Goal: Task Accomplishment & Management: Manage account settings

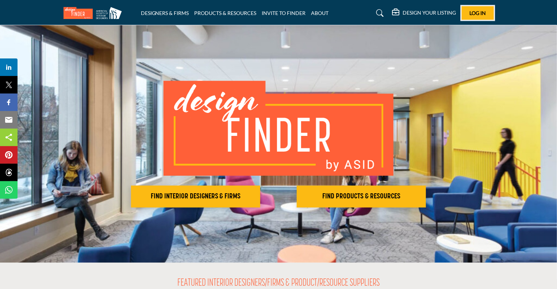
click at [479, 9] on button "Log In" at bounding box center [477, 12] width 32 height 13
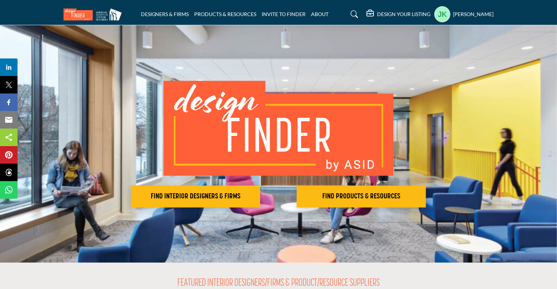
click at [392, 11] on div "DESIGN YOUR LISTING" at bounding box center [399, 14] width 64 height 9
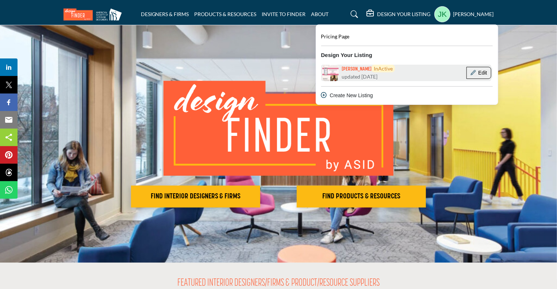
click at [490, 73] on button "Edit" at bounding box center [478, 73] width 25 height 12
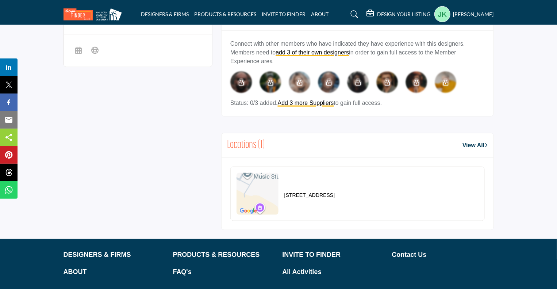
scroll to position [401, 0]
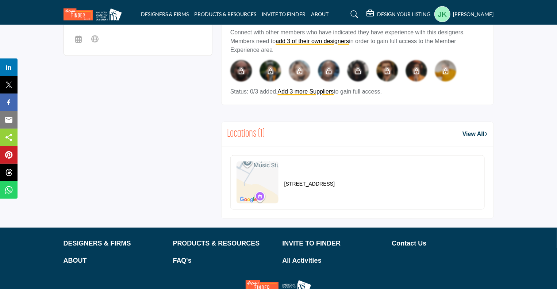
click at [479, 132] on link "View All" at bounding box center [474, 134] width 25 height 9
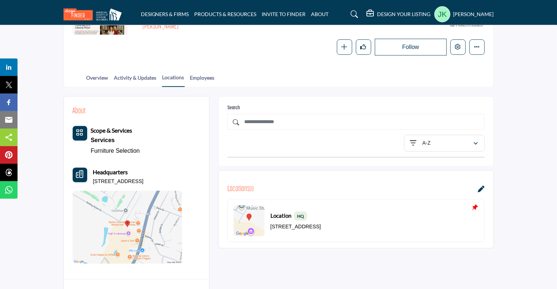
scroll to position [182, 0]
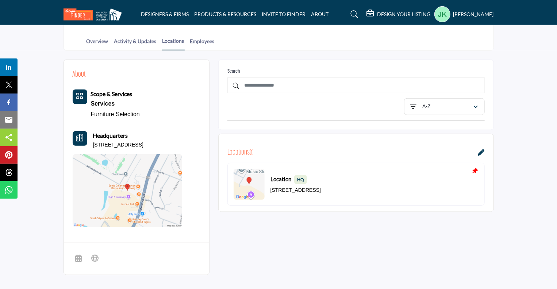
click at [479, 150] on icon at bounding box center [481, 152] width 7 height 7
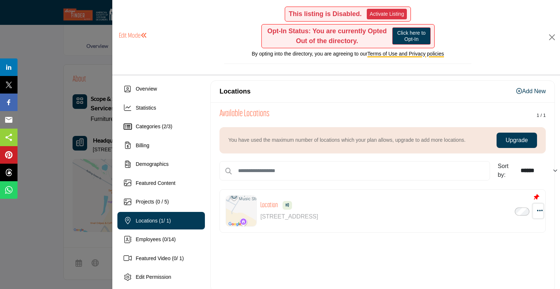
click at [537, 208] on icon "button" at bounding box center [540, 210] width 6 height 7
click at [499, 243] on link "Edit" at bounding box center [505, 245] width 71 height 13
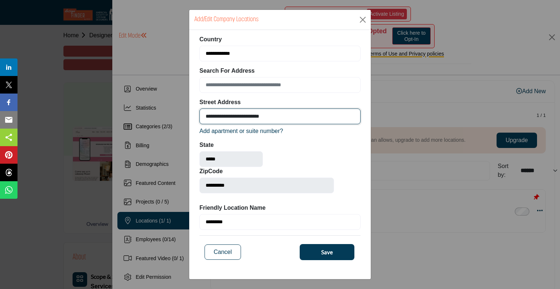
drag, startPoint x: 285, startPoint y: 115, endPoint x: 204, endPoint y: 119, distance: 81.1
click at [204, 119] on input "**********" at bounding box center [280, 116] width 161 height 16
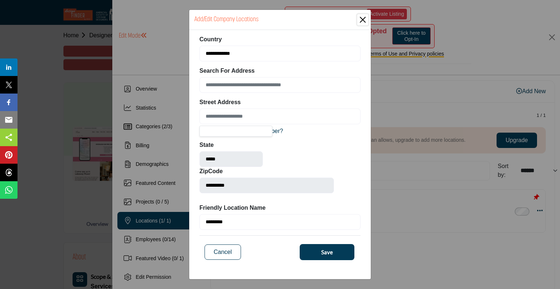
click at [298, 146] on div "**********" at bounding box center [267, 169] width 142 height 58
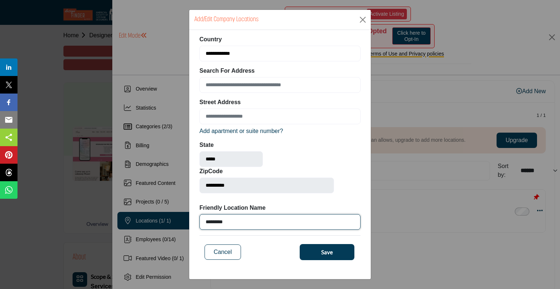
click at [200, 223] on input "********" at bounding box center [280, 222] width 161 height 16
type input "***"
click at [200, 223] on input "***" at bounding box center [280, 222] width 161 height 16
click at [200, 223] on input "*" at bounding box center [280, 222] width 161 height 16
type input "*"
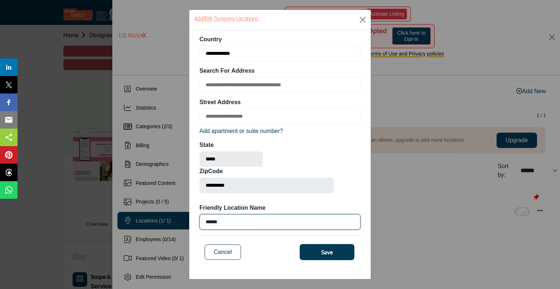
type input "******"
click at [316, 248] on button "Save" at bounding box center [327, 252] width 55 height 16
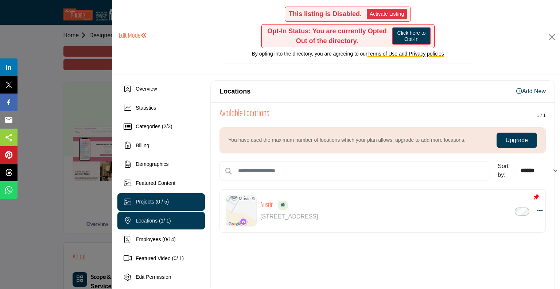
click at [149, 198] on span "Projects (0 / 5)" at bounding box center [152, 201] width 33 height 6
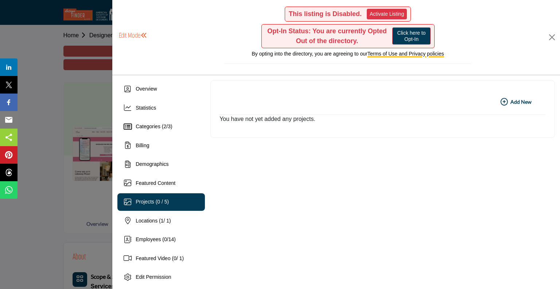
click at [520, 102] on b "Add New Add New" at bounding box center [516, 101] width 31 height 7
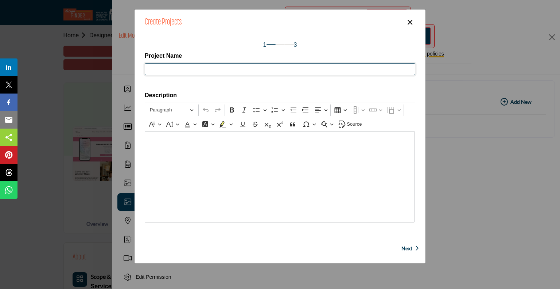
click at [199, 67] on input "Project Name" at bounding box center [280, 69] width 271 height 12
type input "**********"
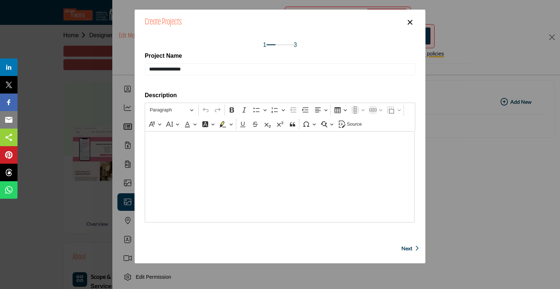
click at [403, 247] on span "Next" at bounding box center [407, 247] width 11 height 7
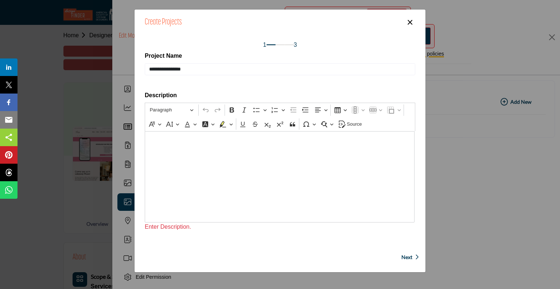
click at [413, 20] on button "×" at bounding box center [410, 22] width 11 height 14
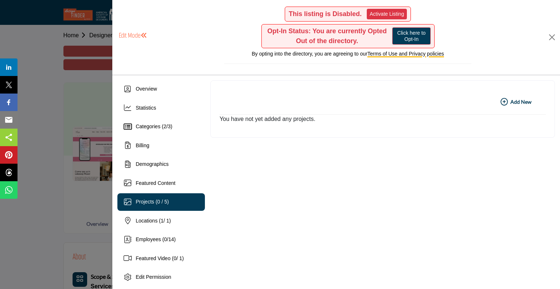
click at [414, 38] on link "Click here to Opt-In" at bounding box center [412, 35] width 38 height 17
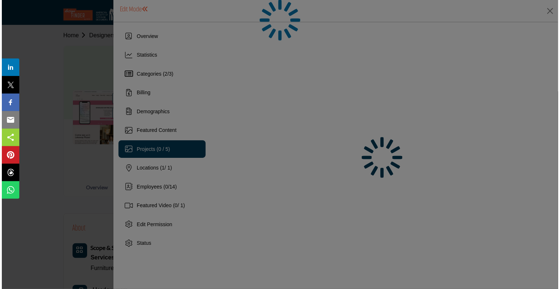
scroll to position [146, 0]
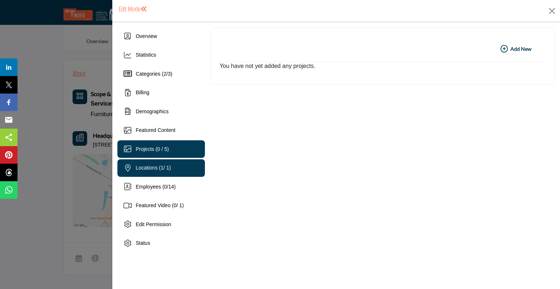
click at [142, 166] on span "Locations ( 1 / 1)" at bounding box center [153, 168] width 35 height 6
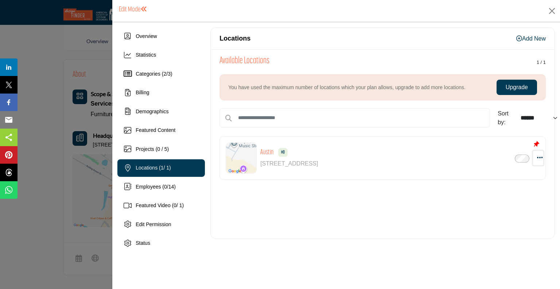
click at [540, 157] on icon "button" at bounding box center [540, 157] width 6 height 7
click at [488, 190] on link "Edit" at bounding box center [505, 192] width 71 height 13
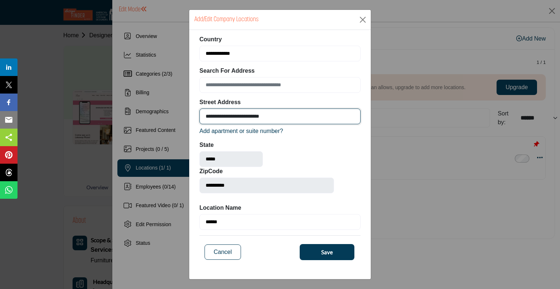
drag, startPoint x: 270, startPoint y: 117, endPoint x: 204, endPoint y: 118, distance: 65.7
click at [204, 118] on input "**********" at bounding box center [280, 116] width 161 height 16
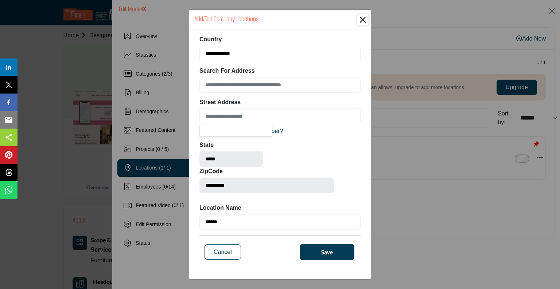
click at [287, 143] on div "**********" at bounding box center [267, 169] width 142 height 58
click at [315, 250] on button "Save" at bounding box center [327, 252] width 55 height 16
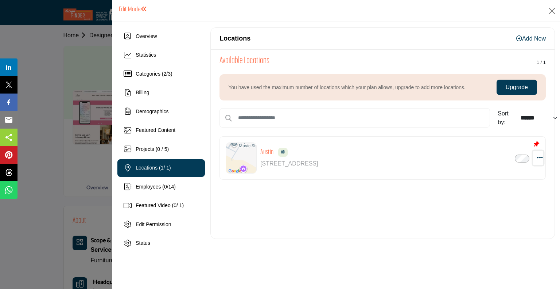
click at [538, 156] on icon "button" at bounding box center [540, 157] width 6 height 7
click at [124, 10] on h1 "Edit Mode" at bounding box center [133, 10] width 28 height 8
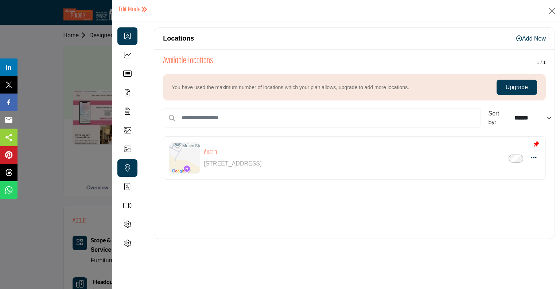
click at [126, 38] on icon at bounding box center [127, 35] width 7 height 7
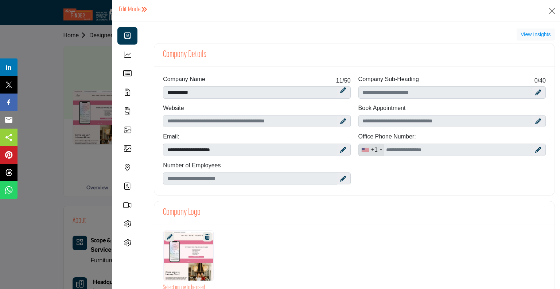
click at [341, 121] on icon at bounding box center [343, 121] width 6 height 6
click at [182, 122] on input "Enter company website" at bounding box center [257, 121] width 188 height 12
type input "**********"
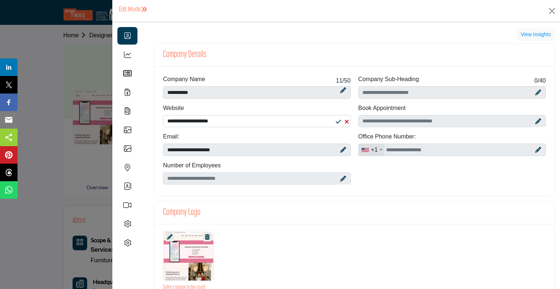
click at [341, 148] on icon at bounding box center [343, 150] width 6 height 6
click at [211, 149] on input "**********" at bounding box center [257, 149] width 188 height 12
type input "**********"
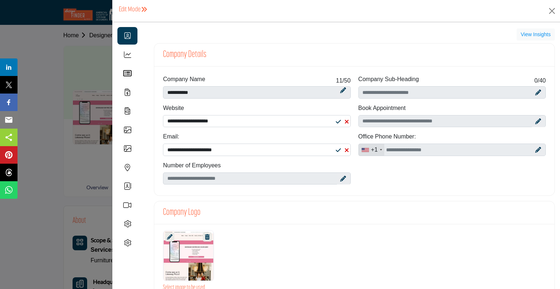
click at [536, 148] on icon at bounding box center [539, 150] width 6 height 6
click at [441, 149] on input "Office Number" at bounding box center [453, 149] width 188 height 12
type input "**********"
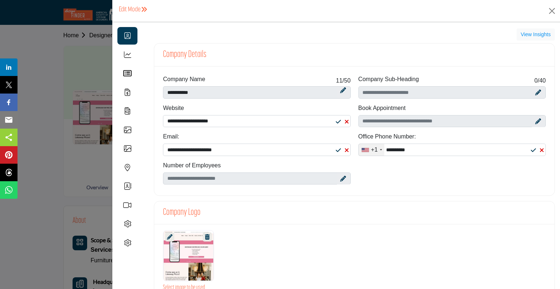
click at [536, 120] on icon at bounding box center [539, 121] width 6 height 6
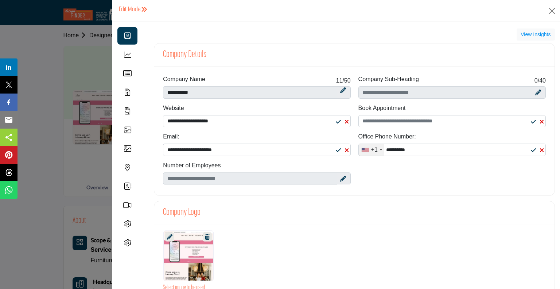
click at [504, 127] on div "Book Appointment" at bounding box center [452, 118] width 195 height 29
click at [473, 119] on input "Schedular link" at bounding box center [453, 121] width 188 height 12
click at [464, 121] on input "Schedular link" at bounding box center [453, 121] width 188 height 12
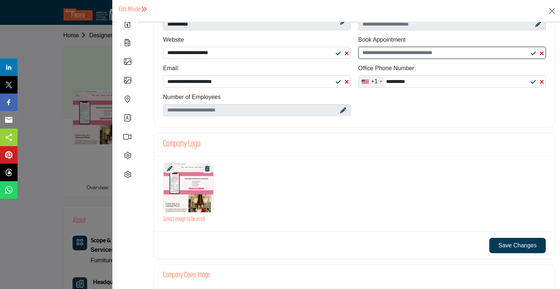
scroll to position [73, 0]
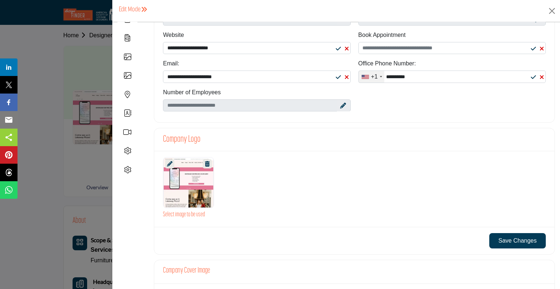
click at [188, 195] on div at bounding box center [188, 182] width 50 height 51
click at [189, 196] on div at bounding box center [188, 182] width 50 height 51
click at [169, 161] on icon at bounding box center [169, 163] width 5 height 5
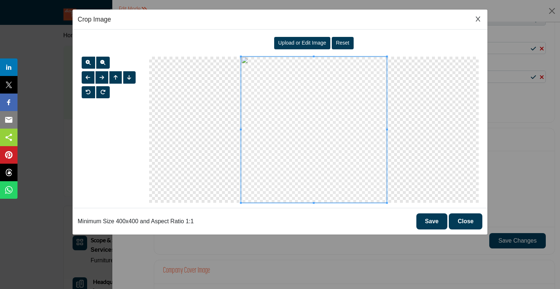
click at [308, 42] on span "Upload or Edit Image" at bounding box center [302, 43] width 48 height 6
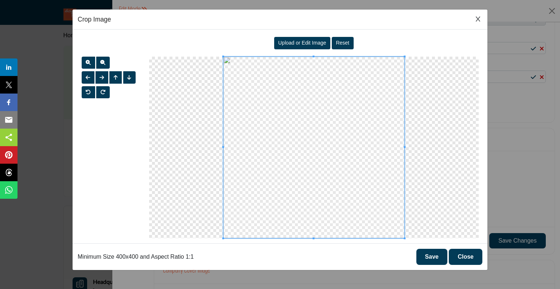
click at [440, 254] on button "Save" at bounding box center [432, 256] width 31 height 16
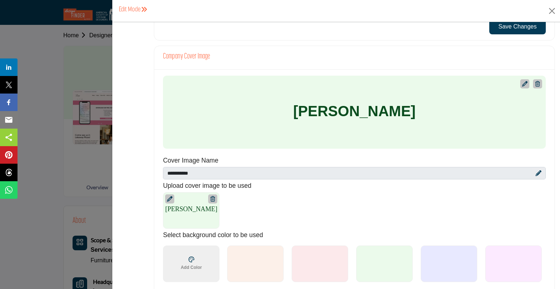
scroll to position [292, 0]
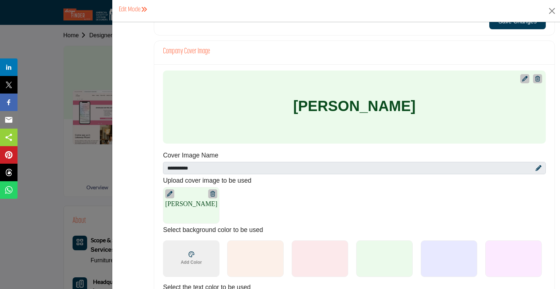
click at [523, 78] on icon at bounding box center [524, 78] width 5 height 5
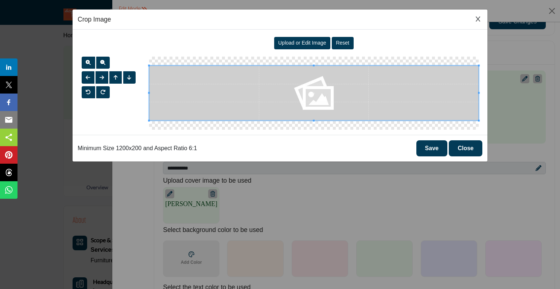
click at [306, 40] on span "Upload or Edit Image" at bounding box center [302, 43] width 48 height 6
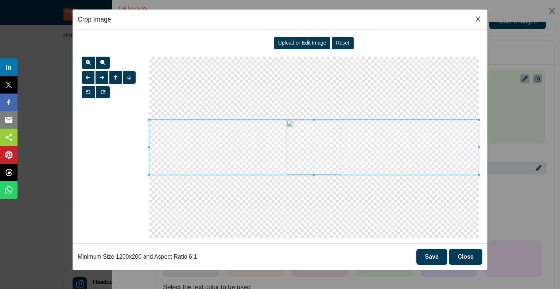
click at [437, 256] on button "Save" at bounding box center [432, 256] width 31 height 16
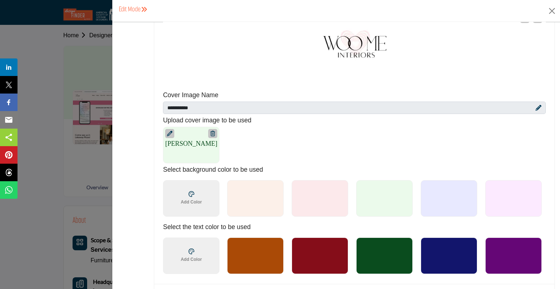
scroll to position [365, 0]
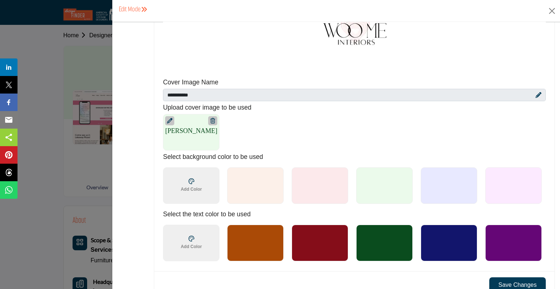
click at [318, 177] on div at bounding box center [320, 185] width 57 height 36
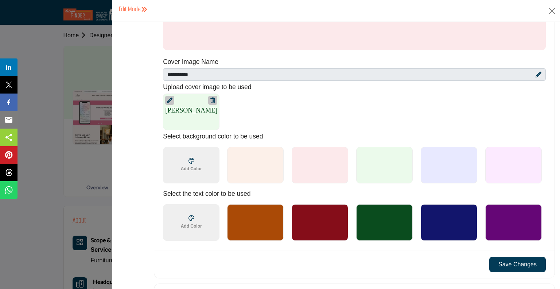
scroll to position [401, 0]
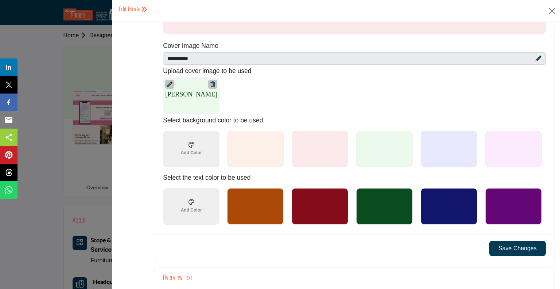
click at [403, 206] on div at bounding box center [384, 206] width 57 height 36
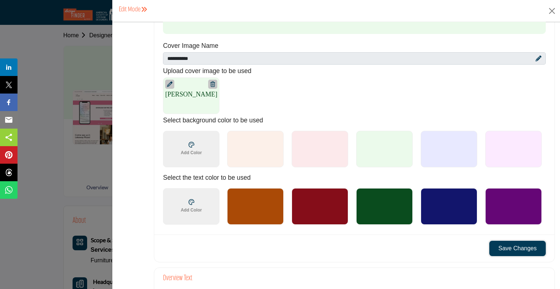
drag, startPoint x: 514, startPoint y: 244, endPoint x: 444, endPoint y: 246, distance: 70.8
click at [444, 246] on div "Save Changes" at bounding box center [354, 247] width 401 height 27
click at [200, 144] on div "Choose a color ******* Add Color" at bounding box center [191, 149] width 27 height 20
click at [328, 141] on div at bounding box center [320, 149] width 57 height 36
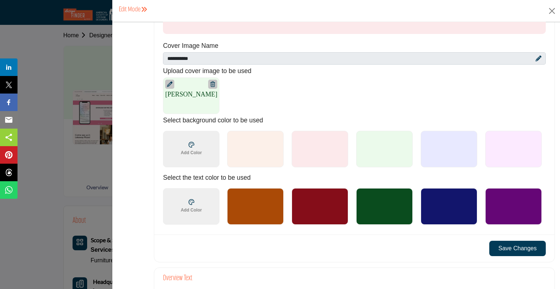
click at [182, 206] on span "Add Color" at bounding box center [191, 209] width 21 height 7
click at [504, 243] on button "Save Changes" at bounding box center [518, 247] width 57 height 15
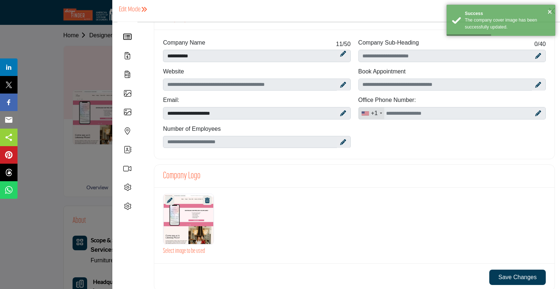
scroll to position [73, 0]
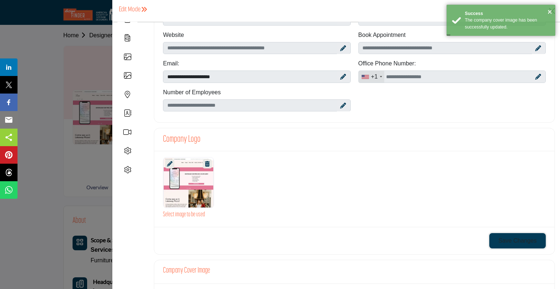
click at [513, 239] on button "Save Changes" at bounding box center [518, 240] width 57 height 15
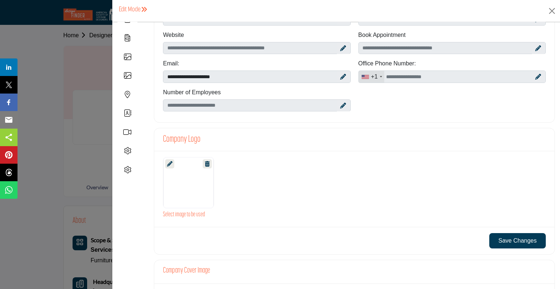
click at [207, 161] on icon at bounding box center [207, 163] width 5 height 5
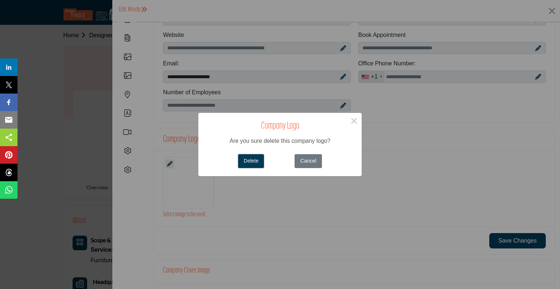
click at [251, 161] on button "Delete" at bounding box center [251, 161] width 26 height 14
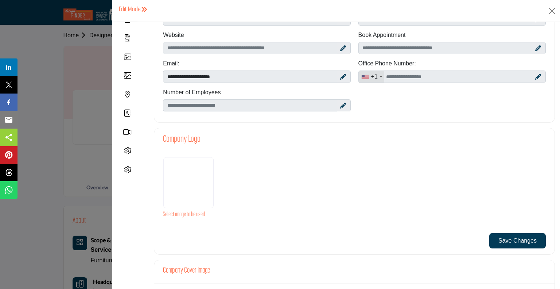
click at [184, 181] on div at bounding box center [188, 182] width 50 height 51
click at [177, 167] on div at bounding box center [188, 182] width 50 height 51
click at [132, 57] on div at bounding box center [128, 56] width 10 height 7
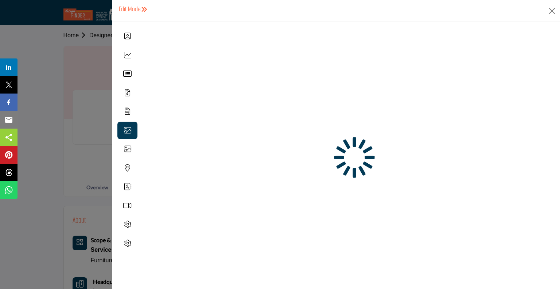
scroll to position [0, 0]
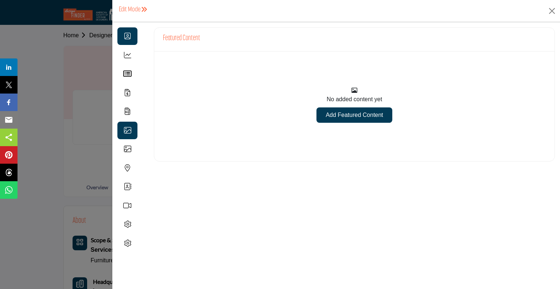
click at [125, 36] on icon at bounding box center [127, 35] width 7 height 7
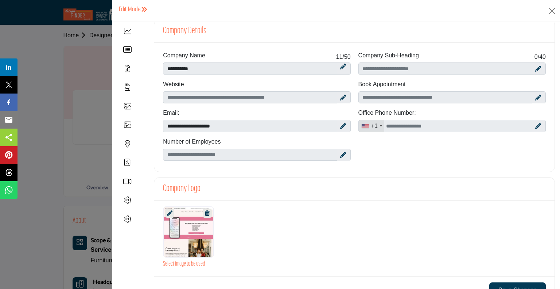
scroll to position [36, 0]
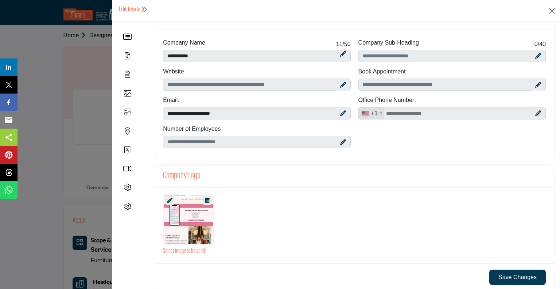
click at [167, 199] on icon at bounding box center [169, 199] width 5 height 5
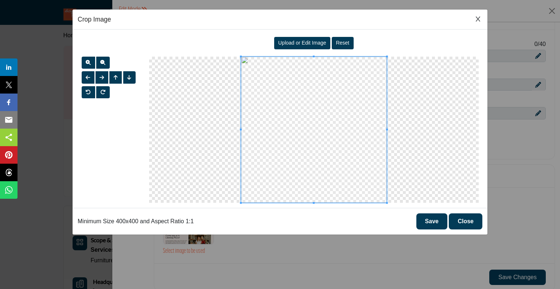
click at [293, 42] on span "Upload or Edit Image" at bounding box center [302, 43] width 48 height 6
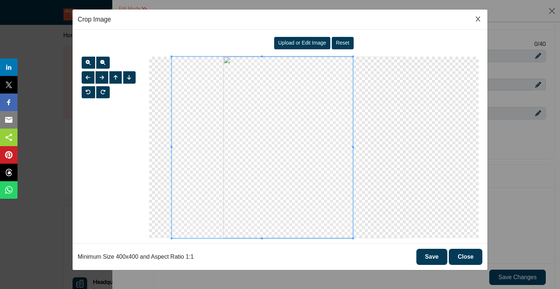
click at [264, 125] on span at bounding box center [261, 147] width 181 height 181
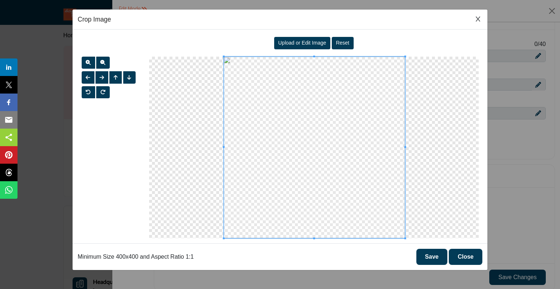
click at [376, 112] on span at bounding box center [314, 147] width 181 height 181
click at [433, 252] on button "Save" at bounding box center [432, 256] width 31 height 16
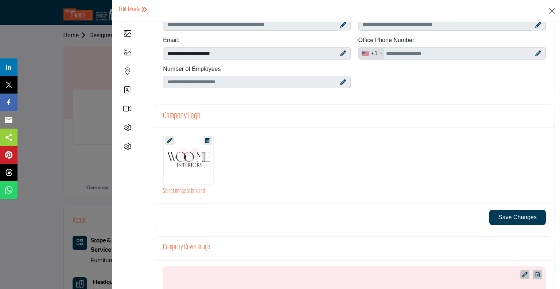
scroll to position [109, 0]
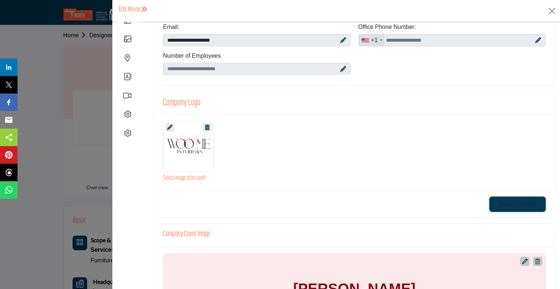
click at [514, 200] on button "Save Changes" at bounding box center [518, 203] width 57 height 15
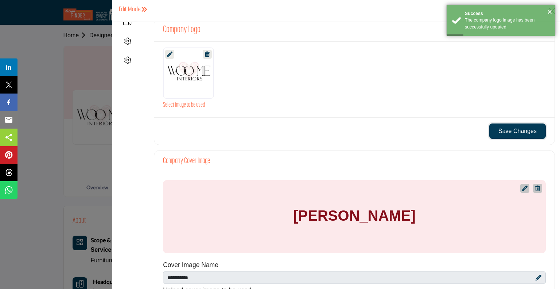
scroll to position [219, 0]
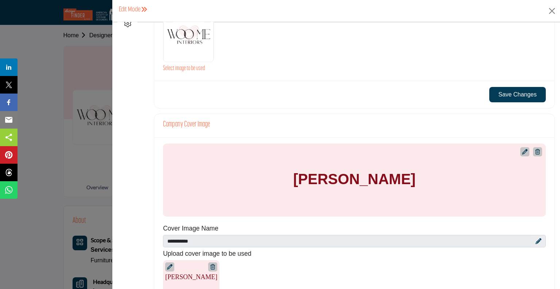
click at [523, 152] on icon at bounding box center [524, 151] width 5 height 5
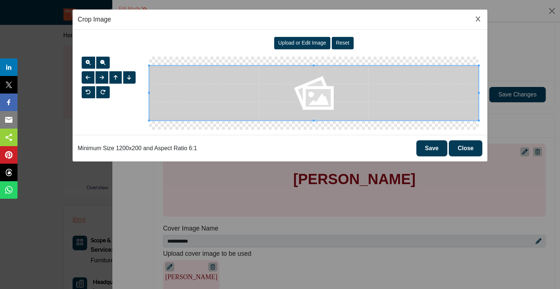
click at [295, 44] on span "Upload or Edit Image" at bounding box center [302, 43] width 48 height 6
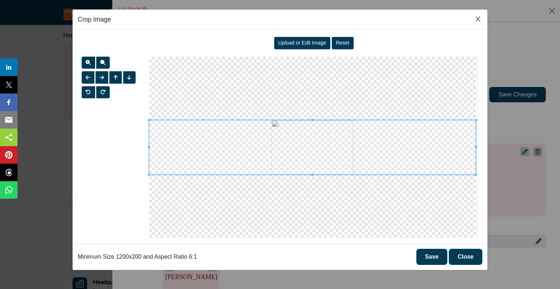
click at [317, 145] on span at bounding box center [312, 147] width 327 height 54
click at [433, 255] on button "Save" at bounding box center [432, 256] width 31 height 16
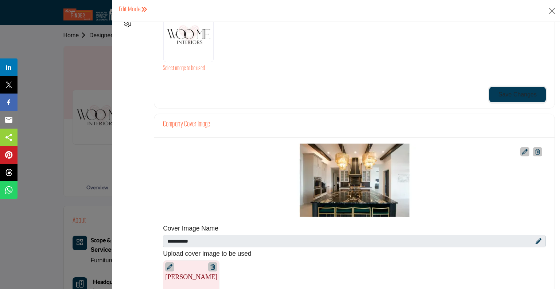
click at [517, 96] on button "Save Changes" at bounding box center [518, 94] width 57 height 15
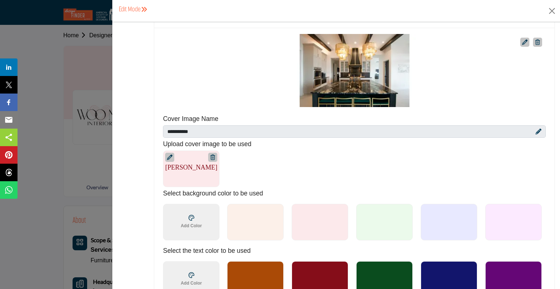
scroll to position [365, 0]
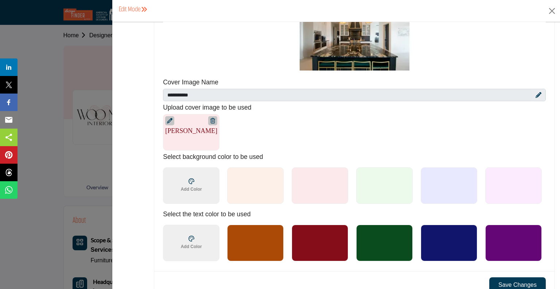
click at [536, 92] on icon at bounding box center [539, 95] width 6 height 6
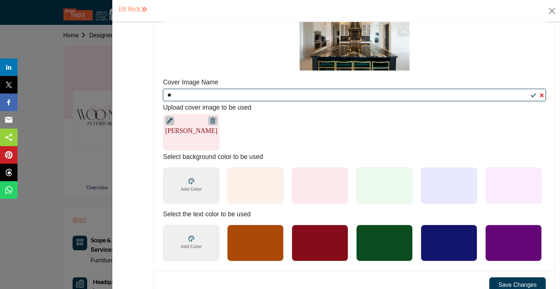
type input "*"
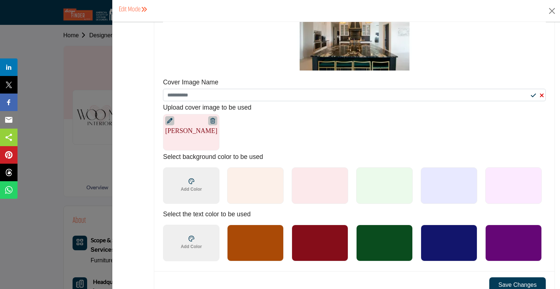
click at [313, 114] on div "Julie Kuney 1200 x 200px" at bounding box center [350, 132] width 375 height 36
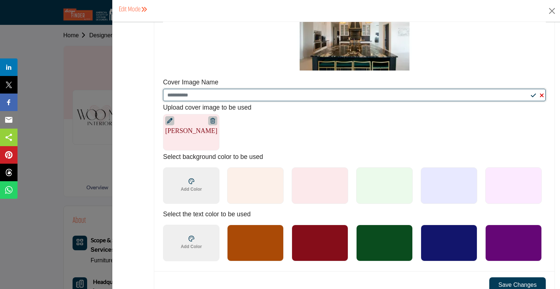
click at [254, 93] on input "Enter Company name" at bounding box center [354, 95] width 383 height 12
type input "**********"
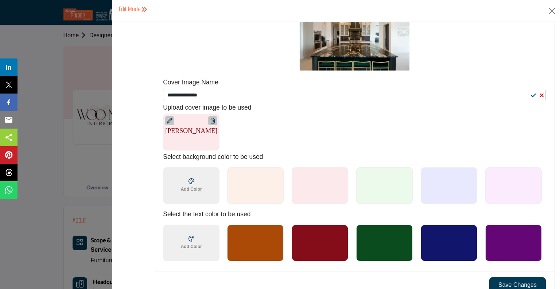
click at [270, 122] on div "Julie Kuney 1200 x 200px" at bounding box center [350, 132] width 375 height 36
click at [171, 120] on icon at bounding box center [169, 120] width 5 height 5
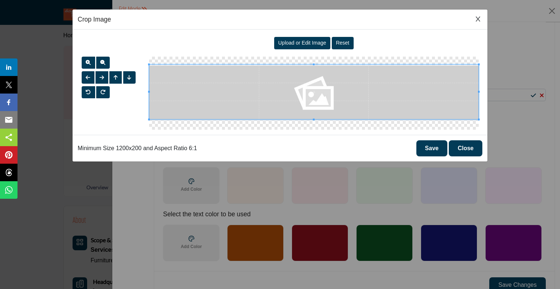
click at [232, 118] on div at bounding box center [314, 91] width 330 height 55
click at [296, 42] on span "Upload or Edit Image" at bounding box center [302, 43] width 48 height 6
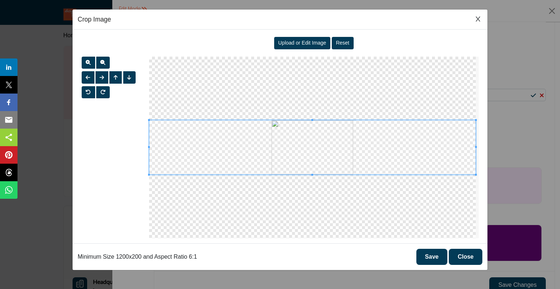
click at [427, 255] on button "Save" at bounding box center [432, 256] width 31 height 16
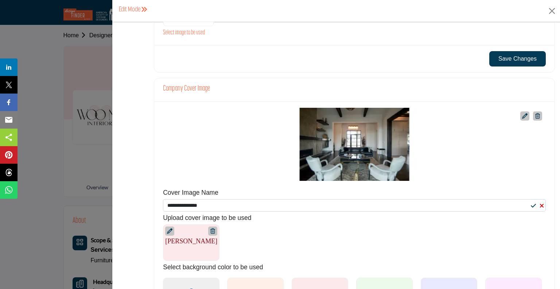
scroll to position [255, 0]
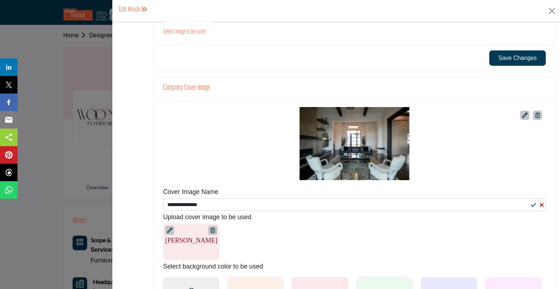
click at [522, 114] on icon at bounding box center [524, 114] width 5 height 5
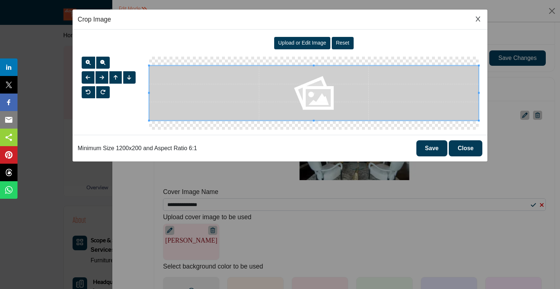
click at [288, 43] on span "Upload or Edit Image" at bounding box center [302, 43] width 48 height 6
click at [477, 18] on icon "Close Image Upload Modal" at bounding box center [478, 19] width 4 height 6
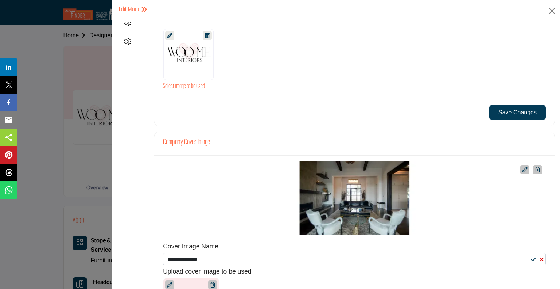
scroll to position [182, 0]
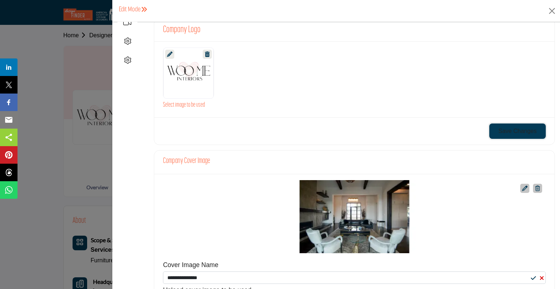
click at [517, 130] on button "Save Changes" at bounding box center [518, 130] width 57 height 15
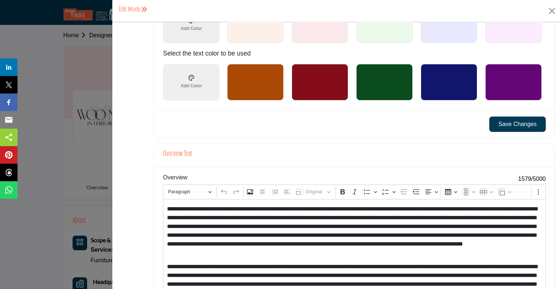
scroll to position [547, 0]
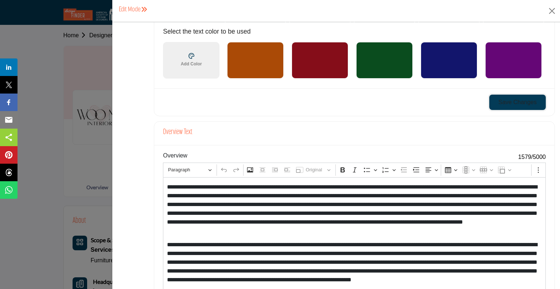
click at [514, 95] on button "Save Changes" at bounding box center [518, 101] width 57 height 15
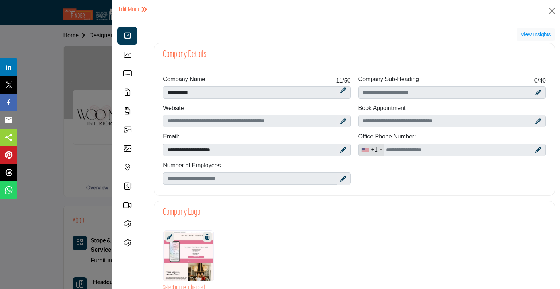
scroll to position [36, 0]
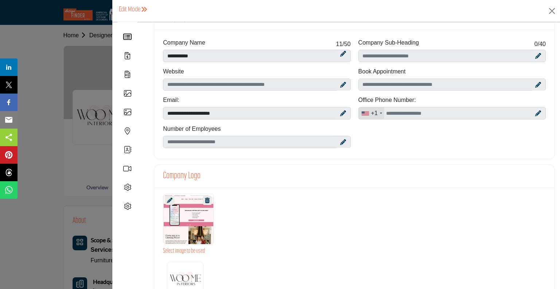
click at [340, 82] on icon at bounding box center [343, 85] width 6 height 6
click at [176, 84] on input "Enter company website" at bounding box center [257, 84] width 188 height 12
type input "*"
click at [336, 83] on icon at bounding box center [338, 85] width 5 height 6
type input "**********"
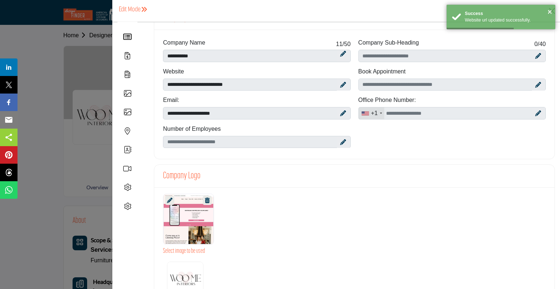
click at [340, 112] on icon at bounding box center [343, 113] width 6 height 6
click at [212, 112] on input "**********" at bounding box center [257, 113] width 188 height 12
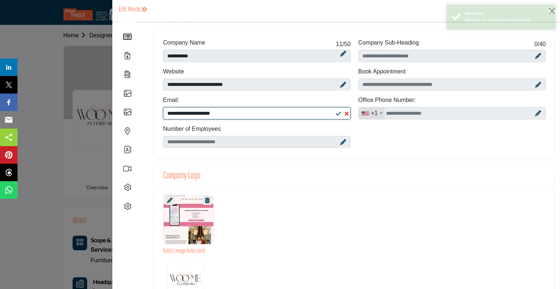
type input "**********"
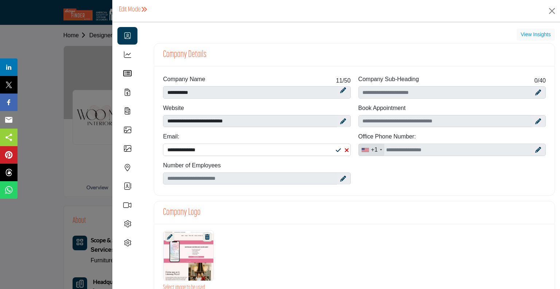
scroll to position [36, 0]
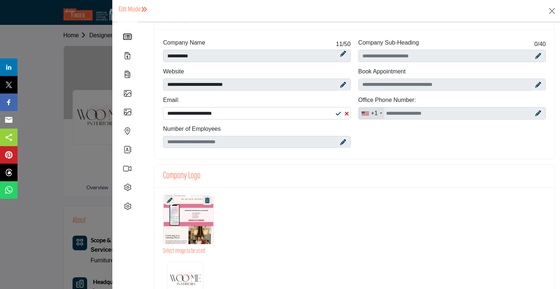
type input "**********"
click at [336, 115] on icon at bounding box center [338, 114] width 5 height 6
click at [536, 112] on icon at bounding box center [539, 113] width 6 height 6
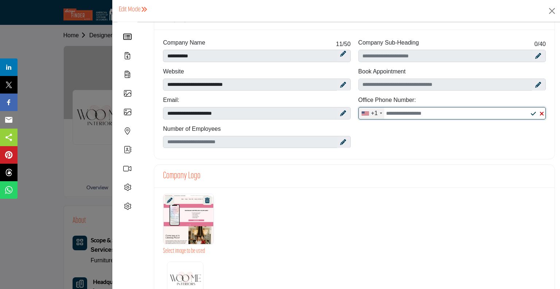
click at [392, 113] on input "Office Number" at bounding box center [453, 113] width 188 height 12
type input "**********"
click at [531, 113] on icon at bounding box center [533, 114] width 5 height 6
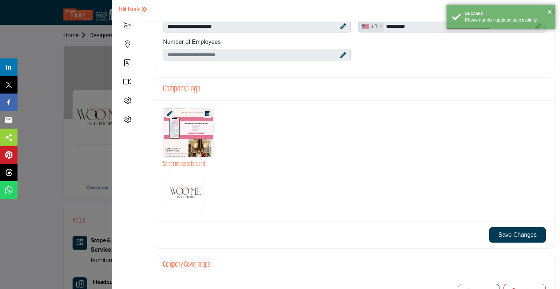
scroll to position [146, 0]
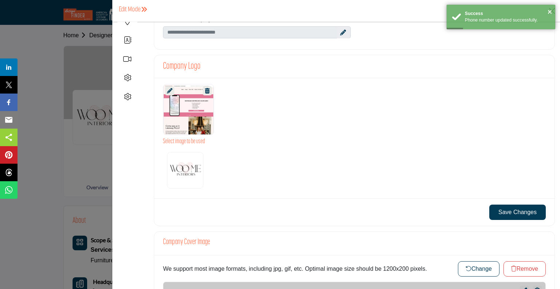
click at [170, 92] on icon at bounding box center [169, 90] width 5 height 5
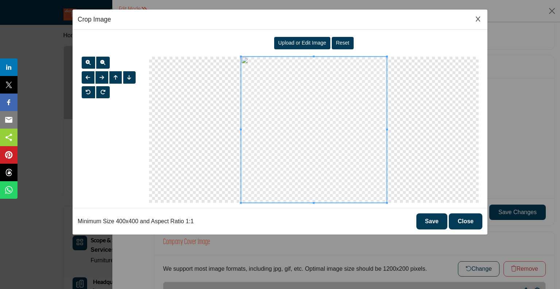
click at [298, 42] on span "Upload or Edit Image" at bounding box center [302, 43] width 48 height 6
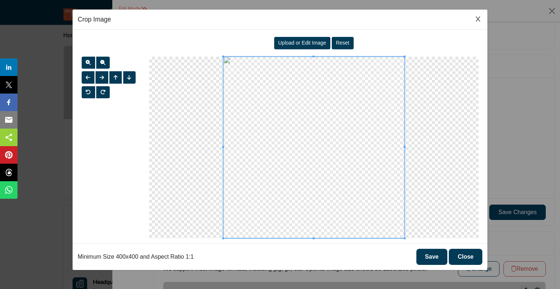
click at [440, 255] on button "Save" at bounding box center [432, 256] width 31 height 16
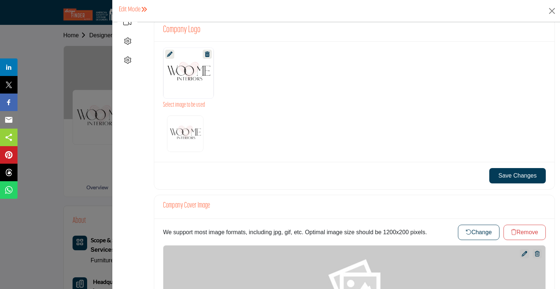
scroll to position [219, 0]
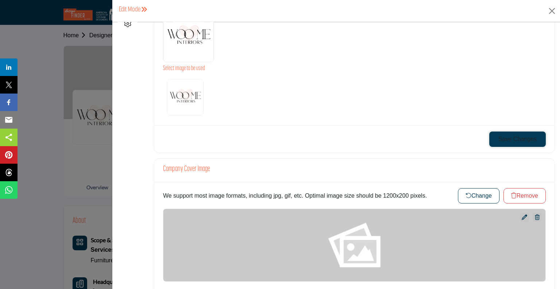
click at [517, 134] on button "Save Changes" at bounding box center [518, 138] width 57 height 15
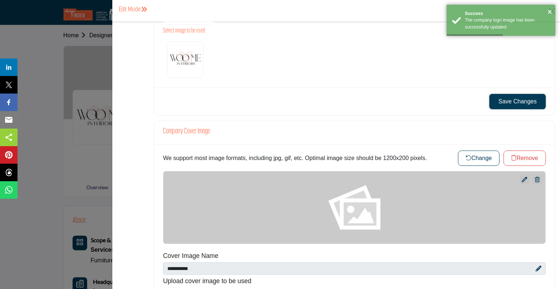
scroll to position [292, 0]
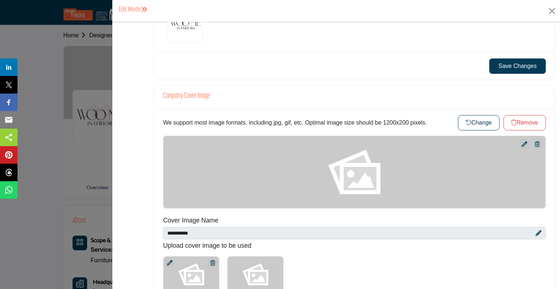
click at [522, 147] on icon at bounding box center [524, 143] width 5 height 5
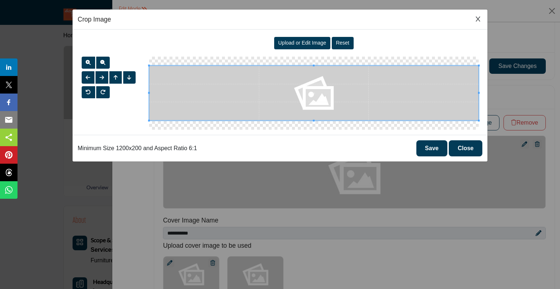
click at [290, 45] on span "Upload or Edit Image" at bounding box center [302, 43] width 48 height 6
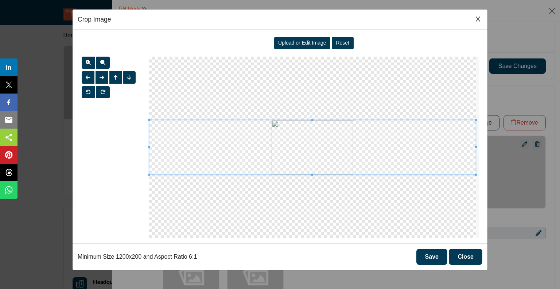
click at [438, 251] on button "Save" at bounding box center [432, 256] width 31 height 16
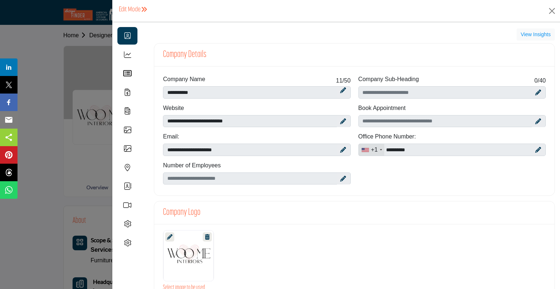
scroll to position [730, 0]
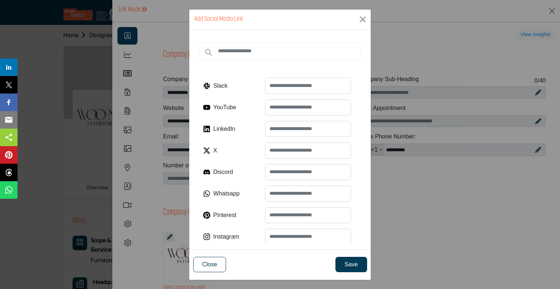
scroll to position [794, 0]
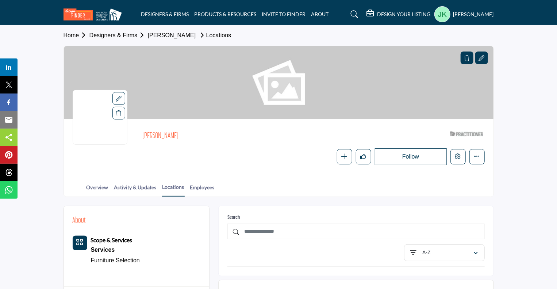
click at [450, 13] on profile-featured-c1f3a3d3-d44b-4b62-9357-5d4a309fb636 "Show hide supplier dropdown" at bounding box center [442, 14] width 16 height 16
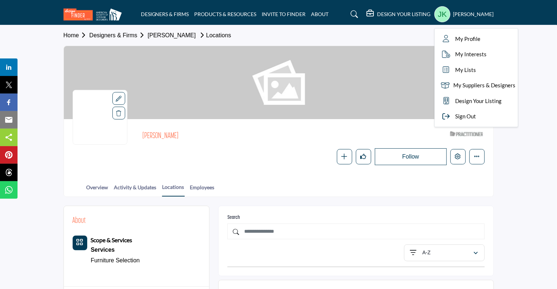
click at [455, 10] on div "Julie Kuney My Profile My Interests My Lists My Suppliers & Designers Design Yo…" at bounding box center [463, 14] width 59 height 16
